Goal: Transaction & Acquisition: Purchase product/service

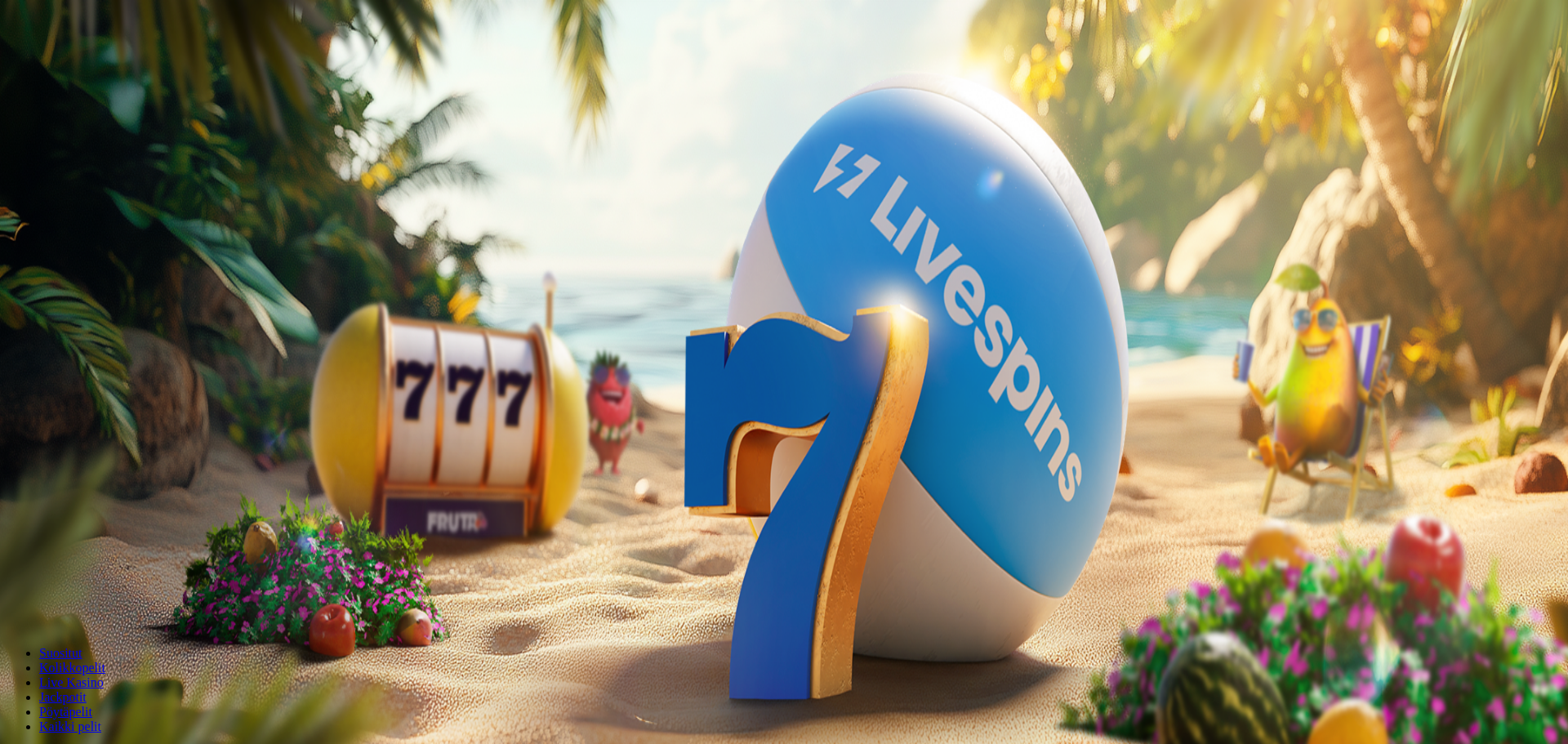
click at [1221, 366] on div at bounding box center [784, 366] width 1555 height 0
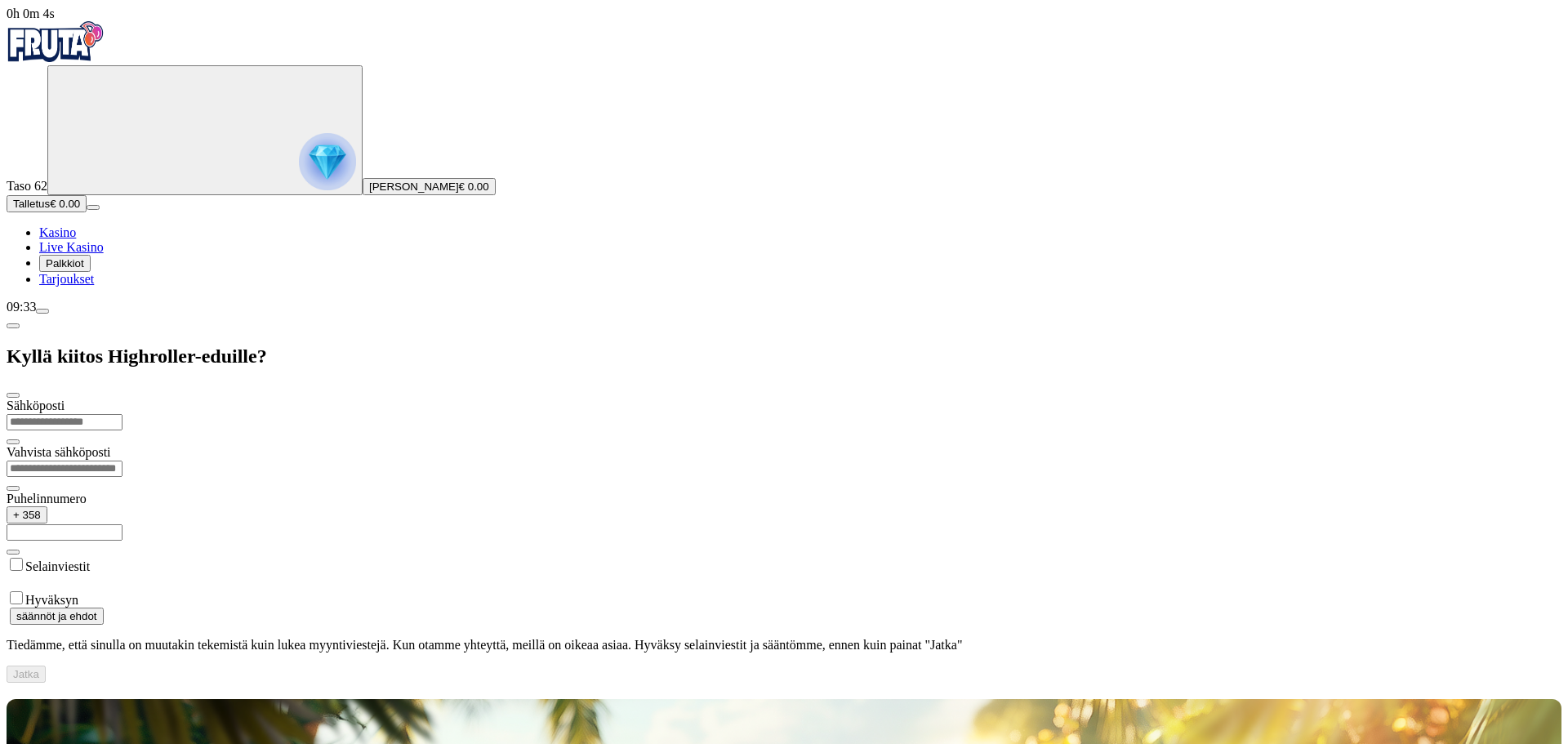
click at [84, 269] on span "Palkkiot" at bounding box center [65, 263] width 38 height 12
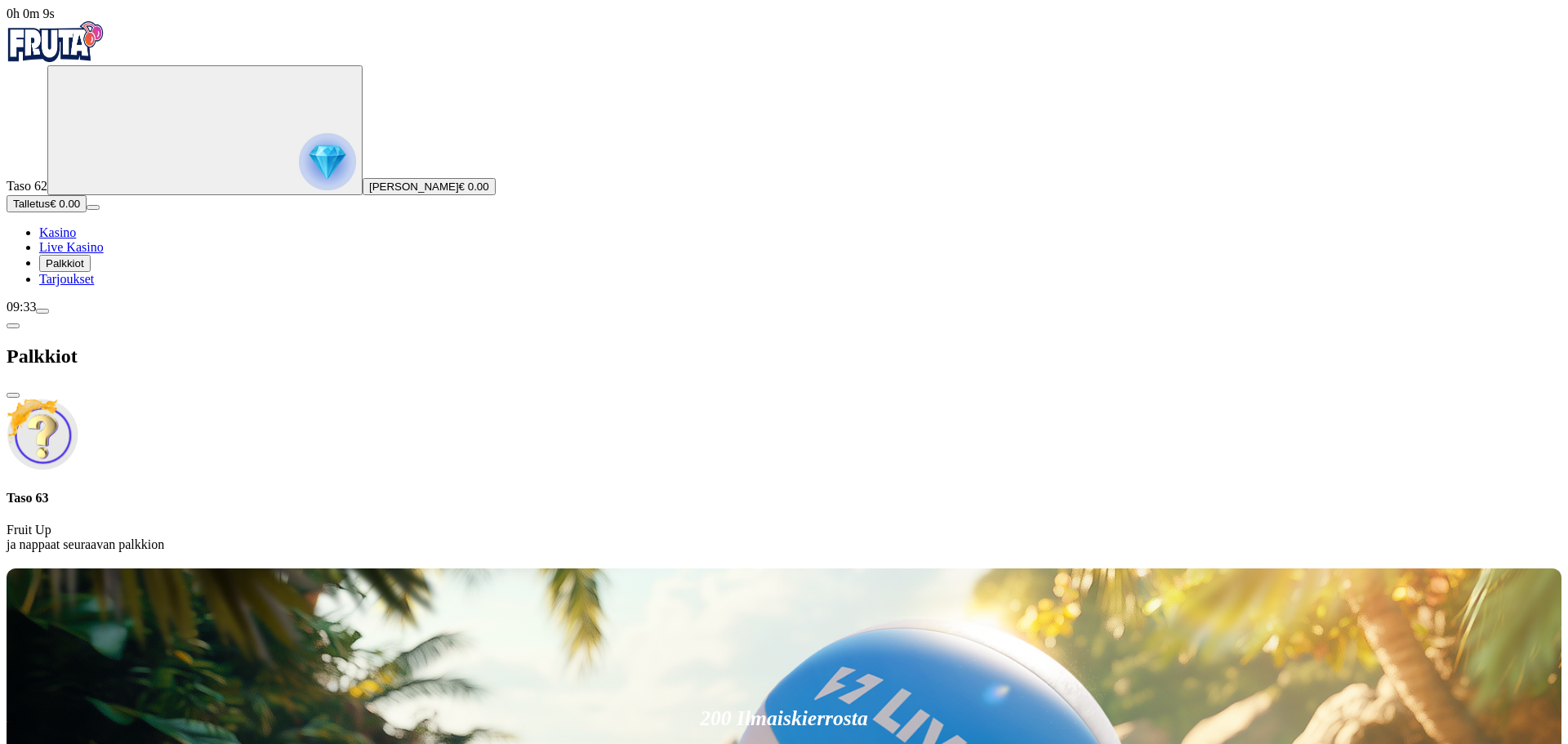
click at [84, 269] on span "Palkkiot" at bounding box center [65, 263] width 38 height 12
click at [312, 523] on p "Fruit Up ja nappaat seuraavan palkkion" at bounding box center [784, 537] width 1555 height 30
click at [87, 285] on span "Tarjoukset" at bounding box center [66, 279] width 55 height 13
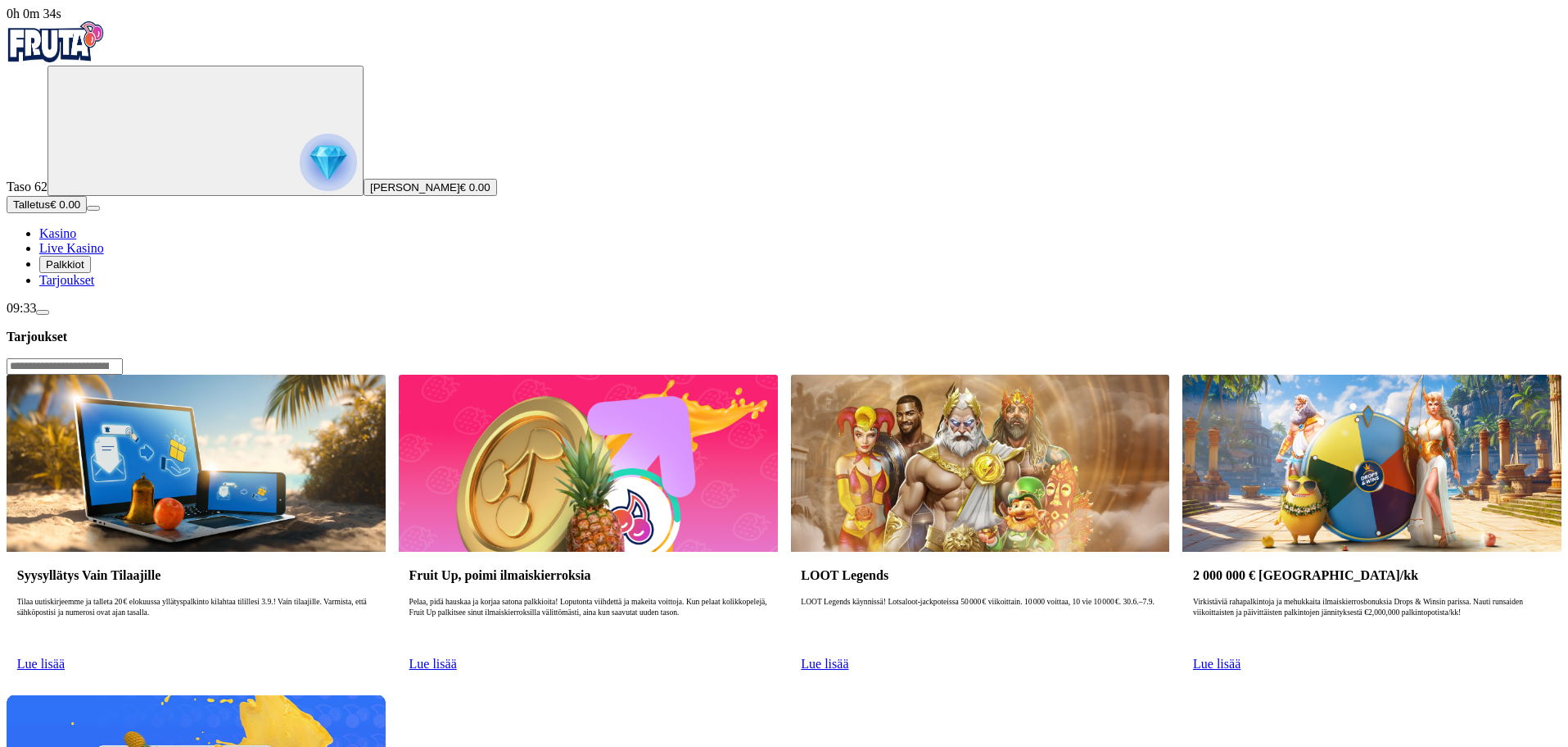
click at [76, 240] on span "Kasino" at bounding box center [58, 233] width 37 height 13
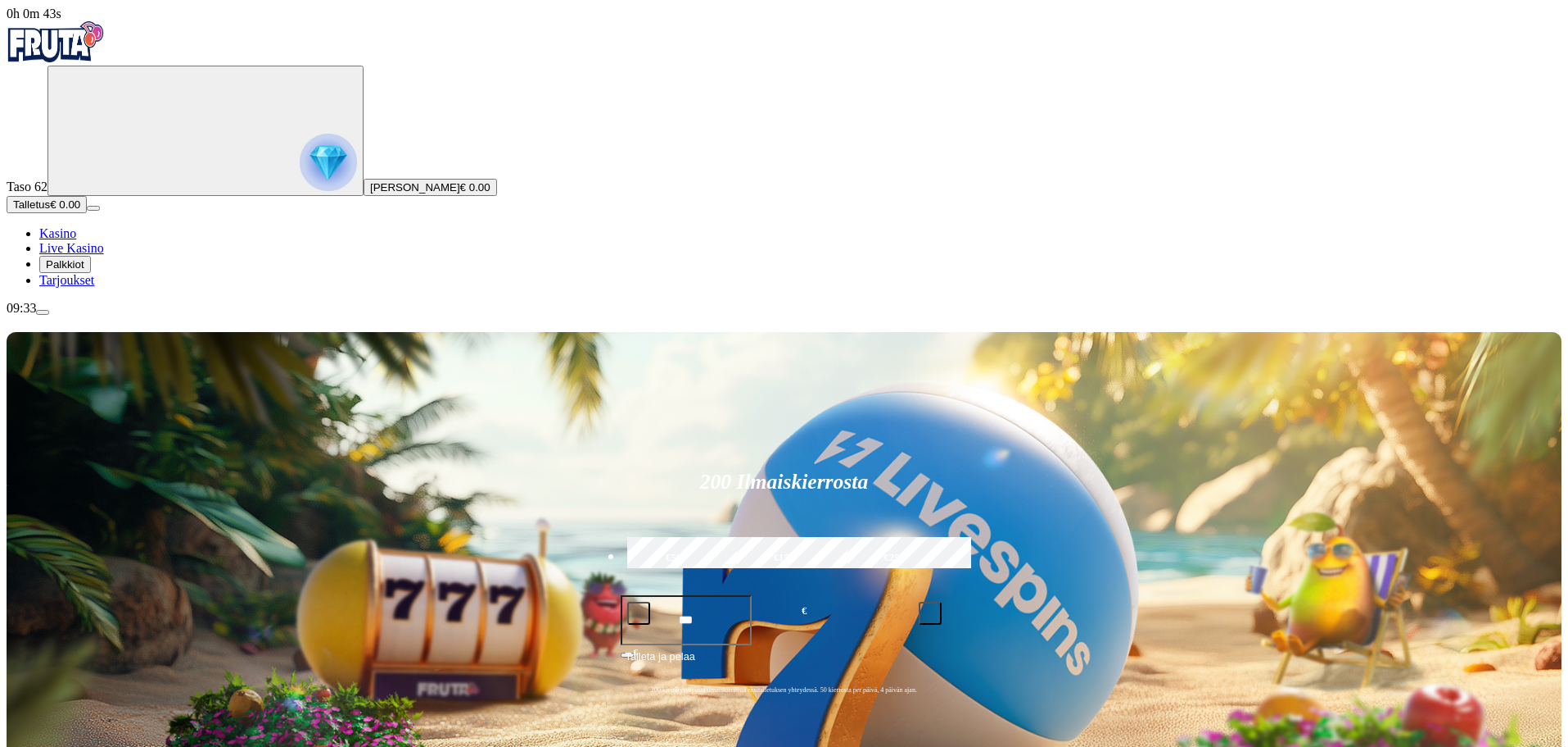
click at [50, 211] on span "Talletus" at bounding box center [32, 204] width 37 height 12
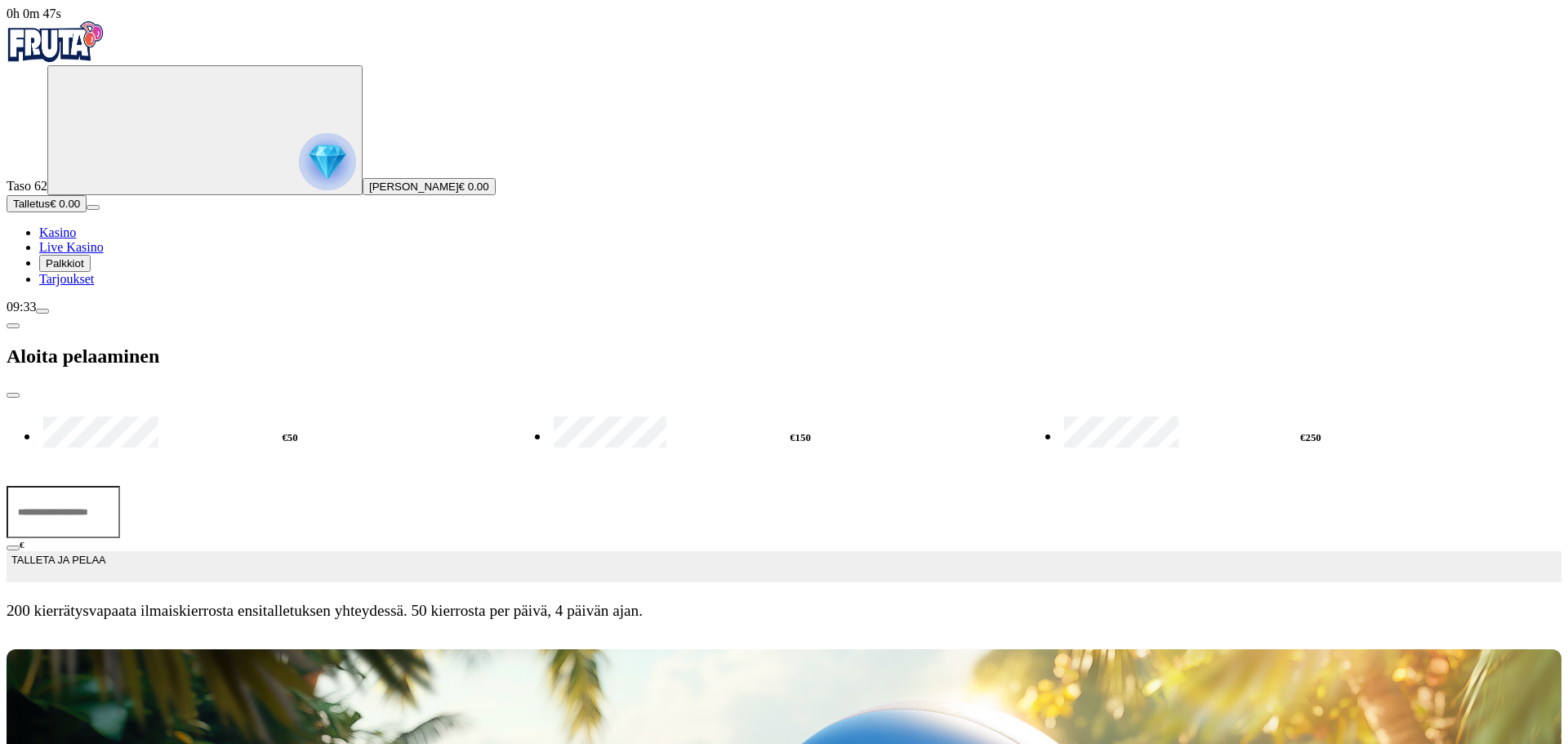
click at [258, 414] on label "€50" at bounding box center [289, 437] width 501 height 47
type input "**"
click at [105, 552] on span "TALLETA JA PELAA" at bounding box center [58, 566] width 94 height 30
